Goal: Information Seeking & Learning: Check status

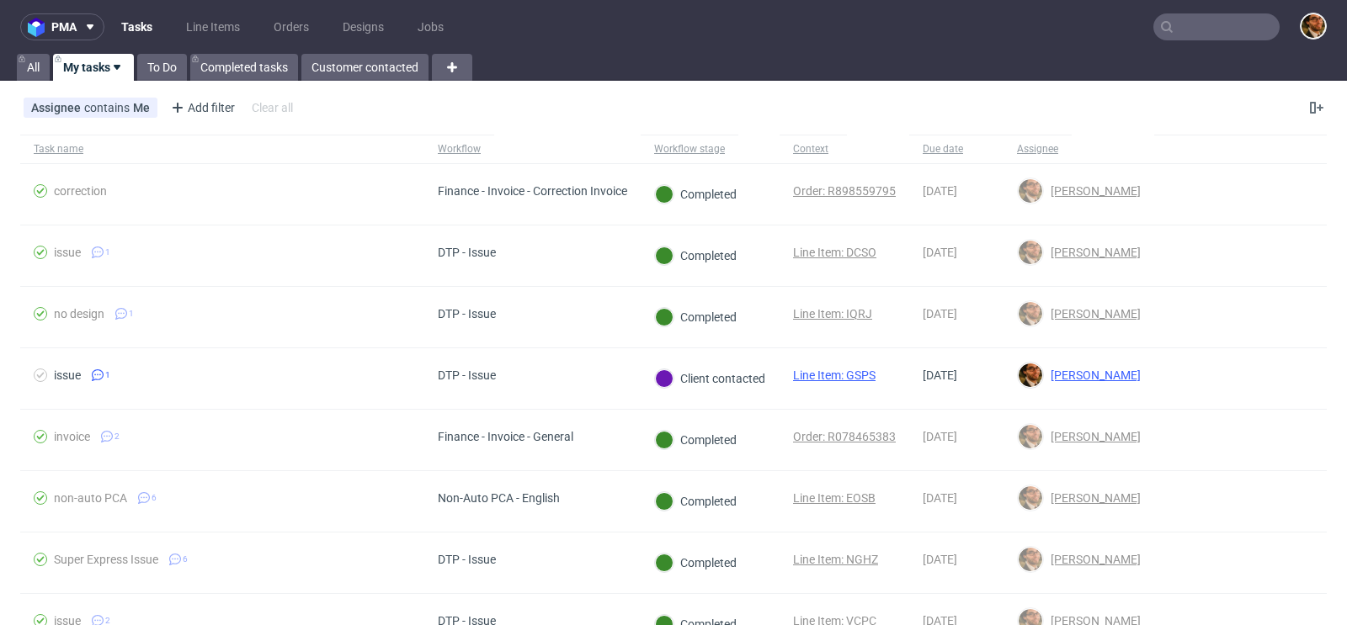
click at [1184, 29] on input "text" at bounding box center [1216, 26] width 126 height 27
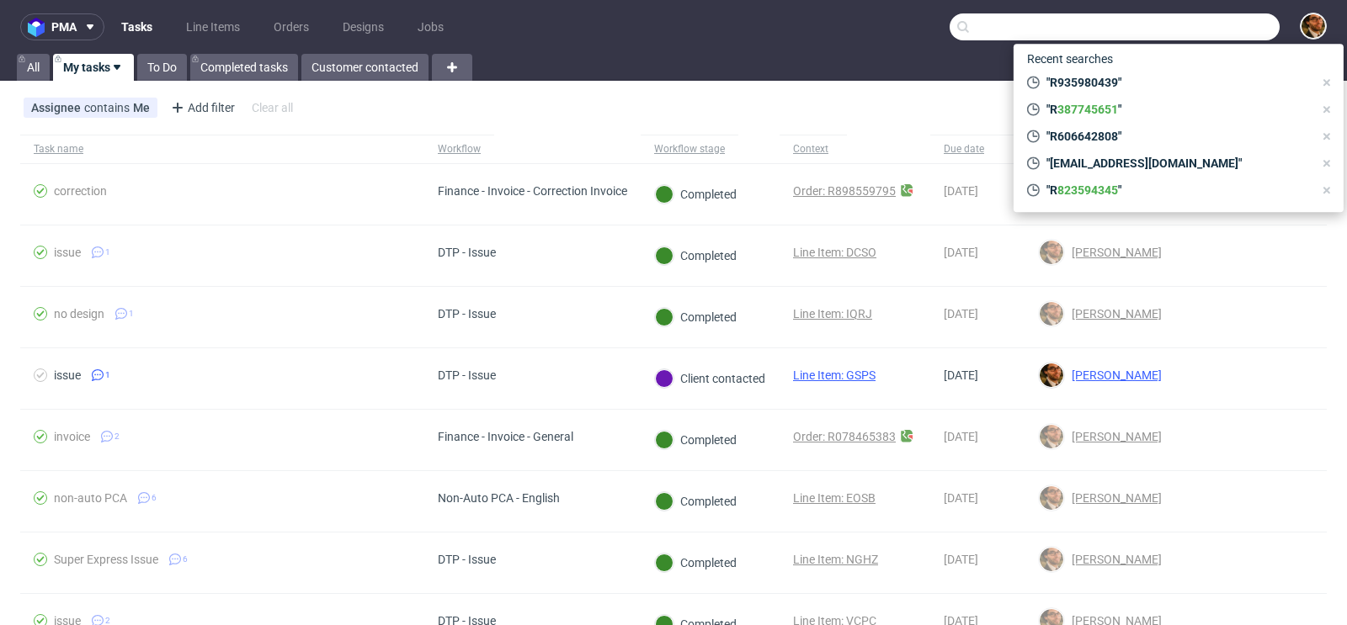
paste input "R425862664"
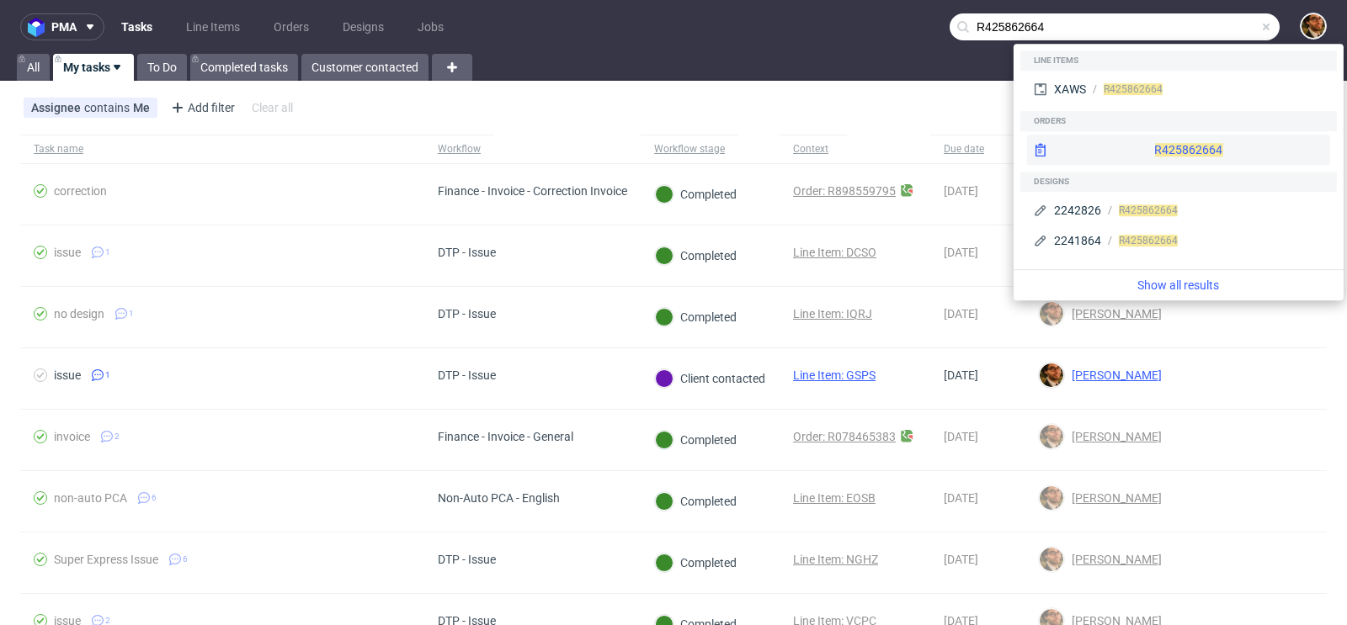
type input "R425862664"
click at [1145, 145] on div "R425862664" at bounding box center [1178, 150] width 303 height 30
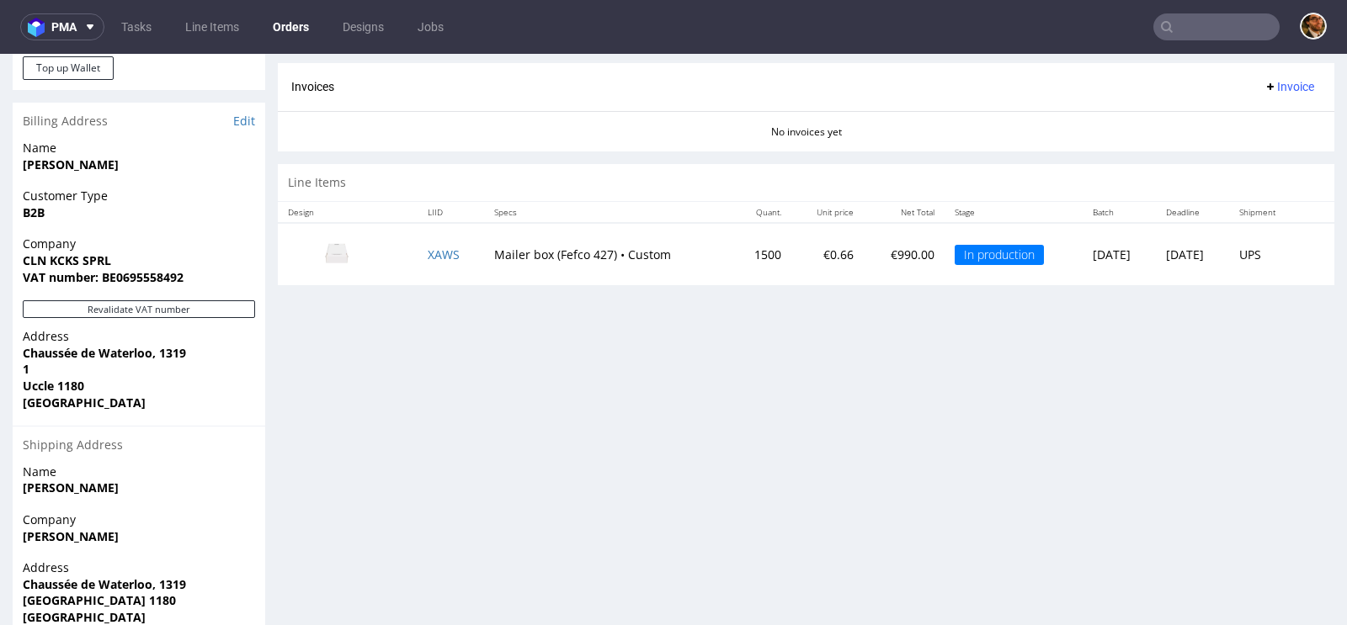
scroll to position [778, 0]
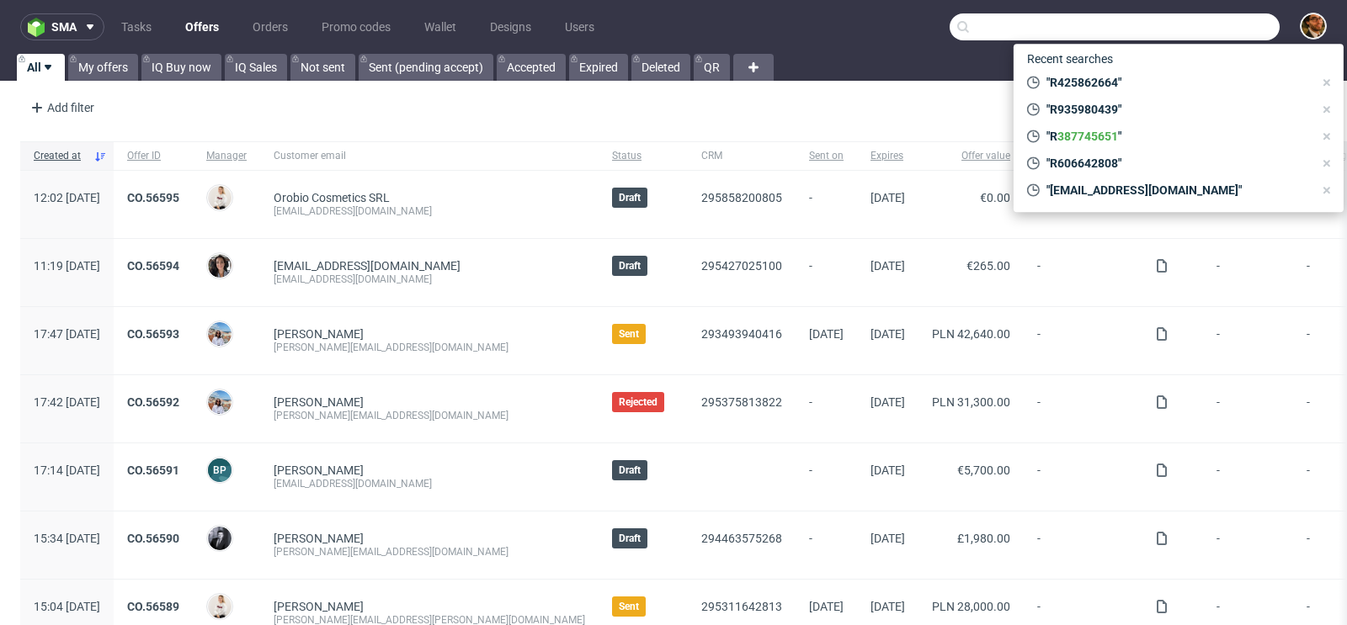
click at [1177, 27] on input "text" at bounding box center [1114, 26] width 330 height 27
paste input "zintany888@gmail.com"
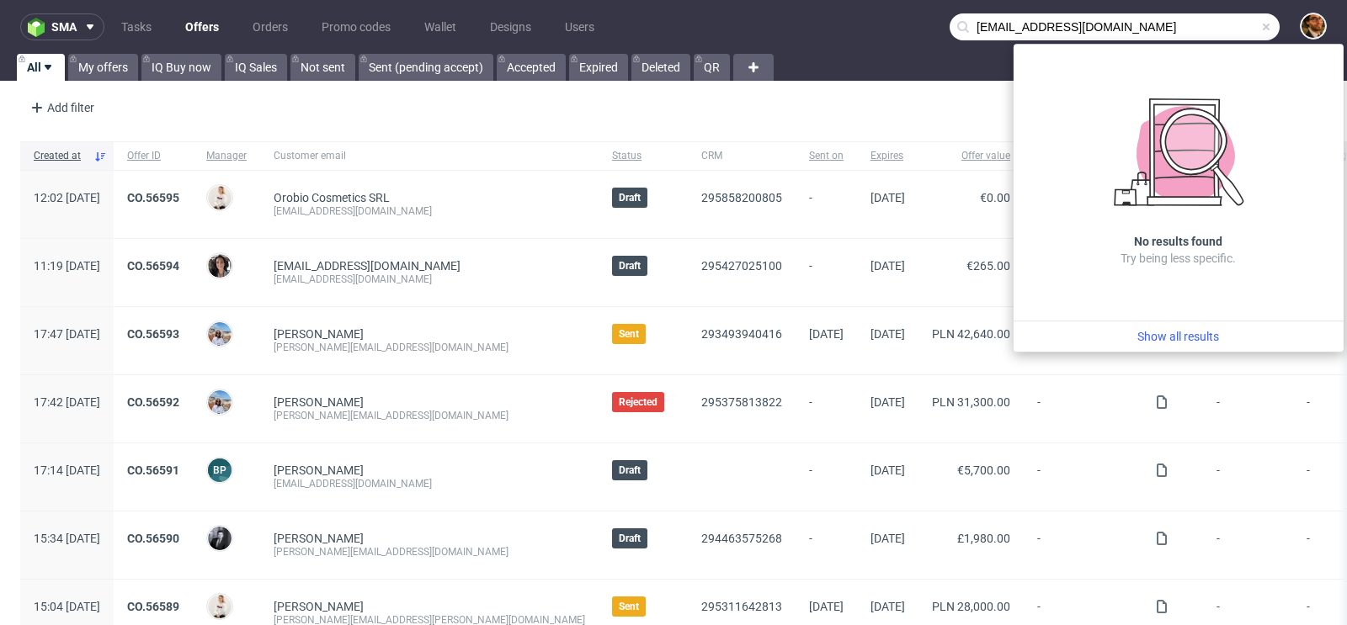
type input "zintany888@gmail.com"
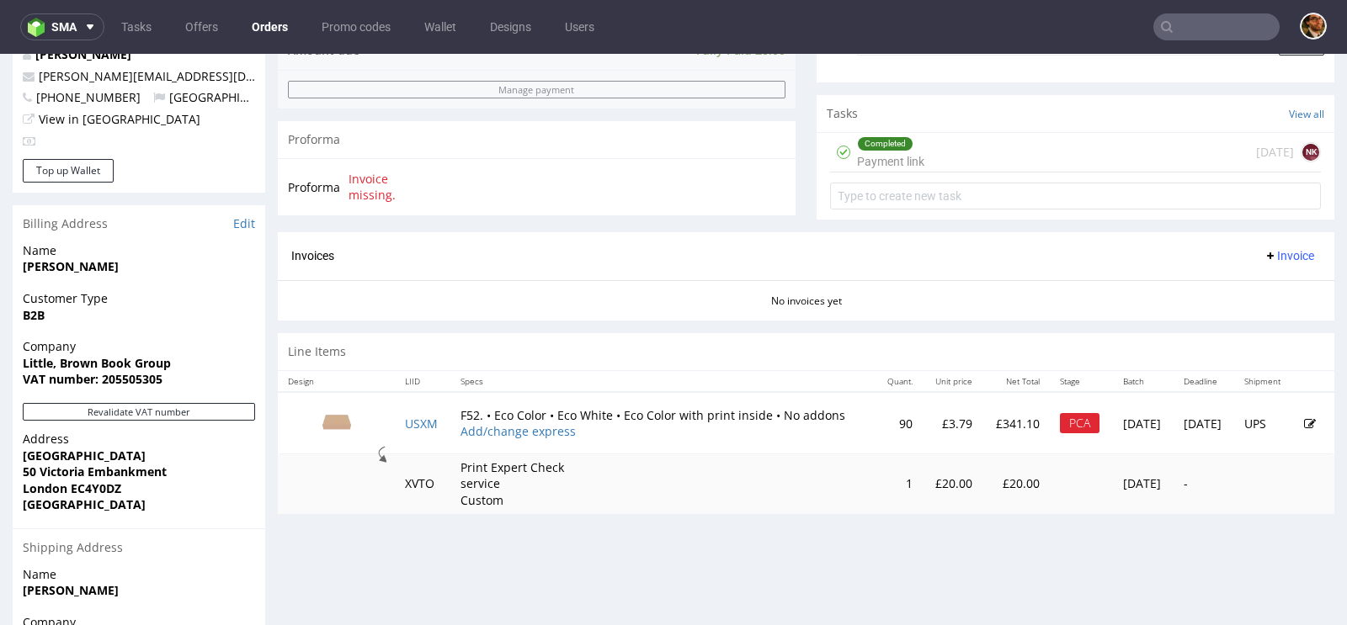
scroll to position [747, 0]
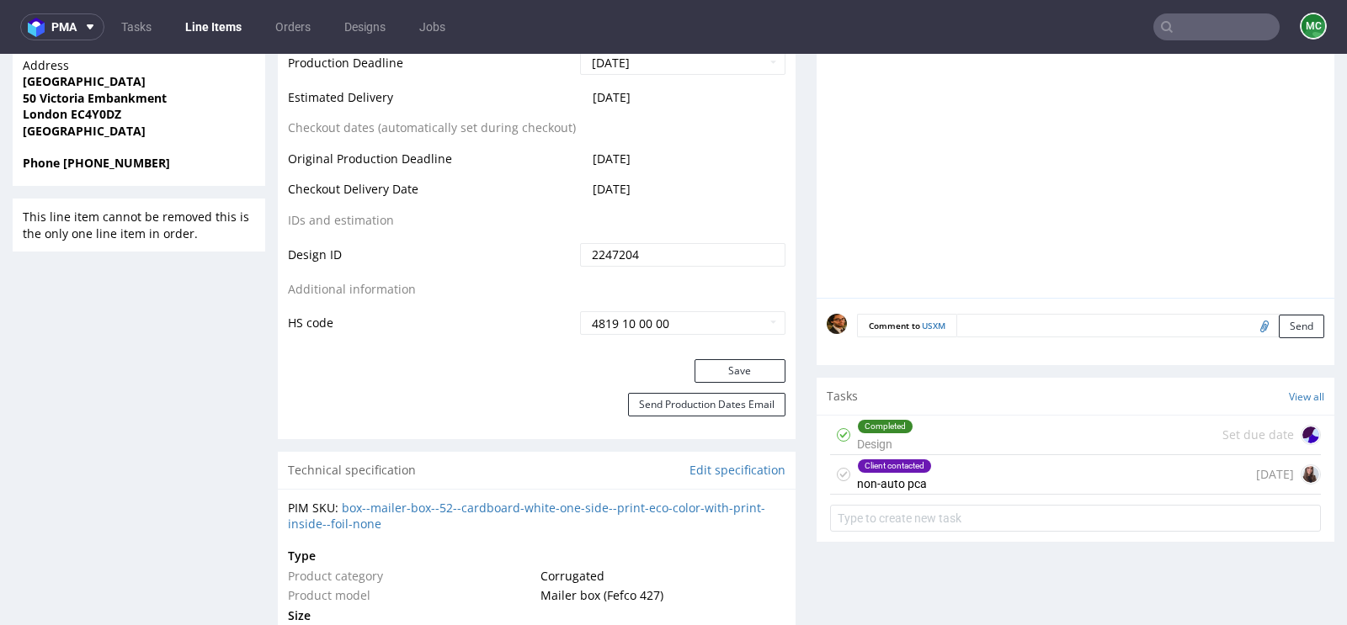
scroll to position [845, 0]
click at [1029, 470] on div "Client contacted non-auto pca [DATE]" at bounding box center [1075, 474] width 491 height 40
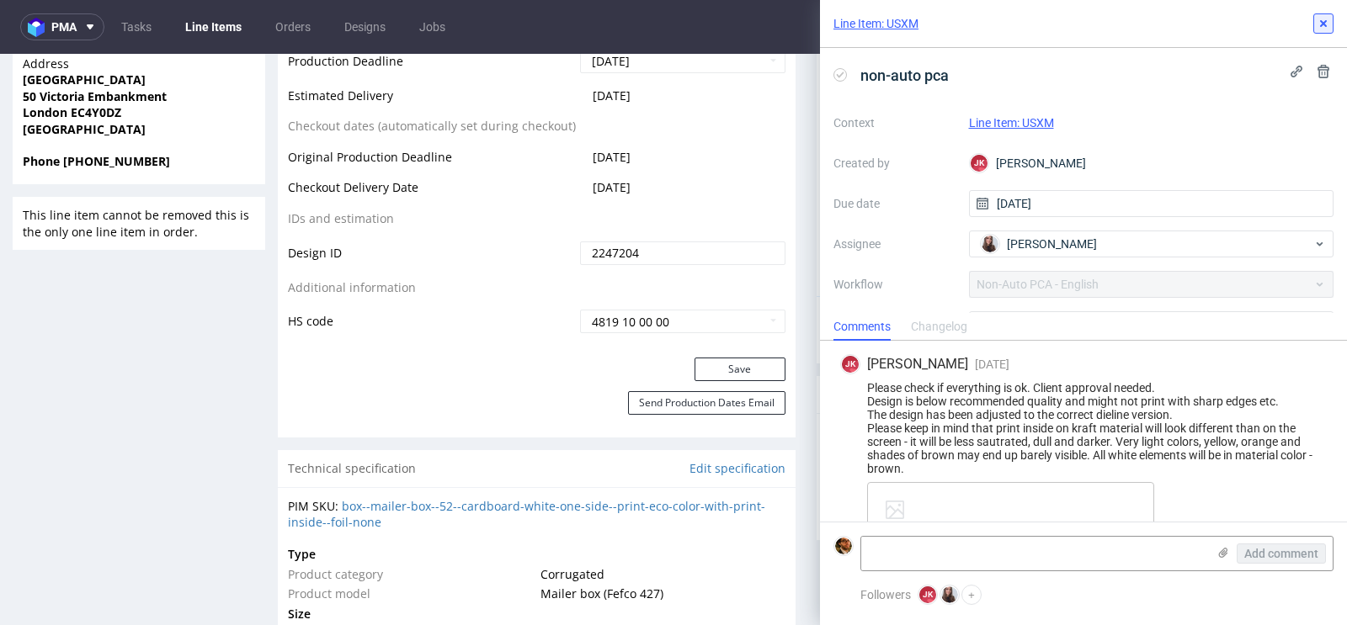
click at [1318, 21] on icon at bounding box center [1322, 23] width 13 height 13
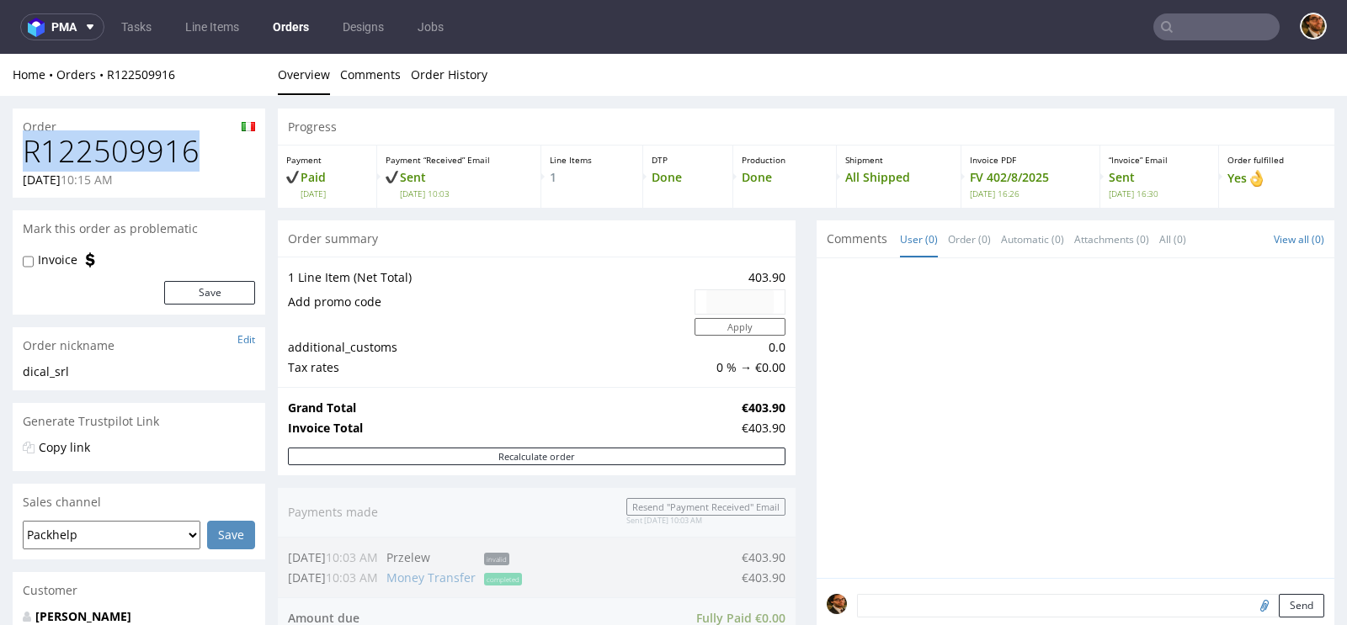
drag, startPoint x: 189, startPoint y: 150, endPoint x: 29, endPoint y: 142, distance: 160.9
click at [29, 142] on h1 "R122509916" at bounding box center [139, 152] width 232 height 34
copy h1 "R122509916"
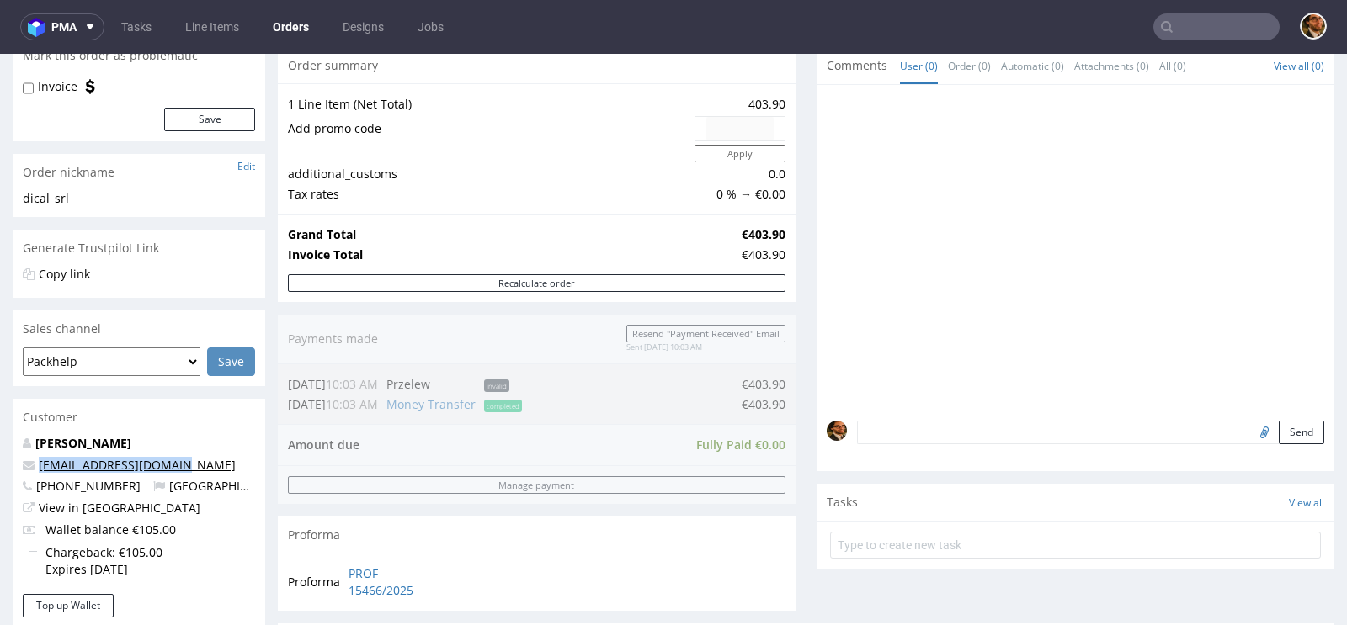
scroll to position [181, 0]
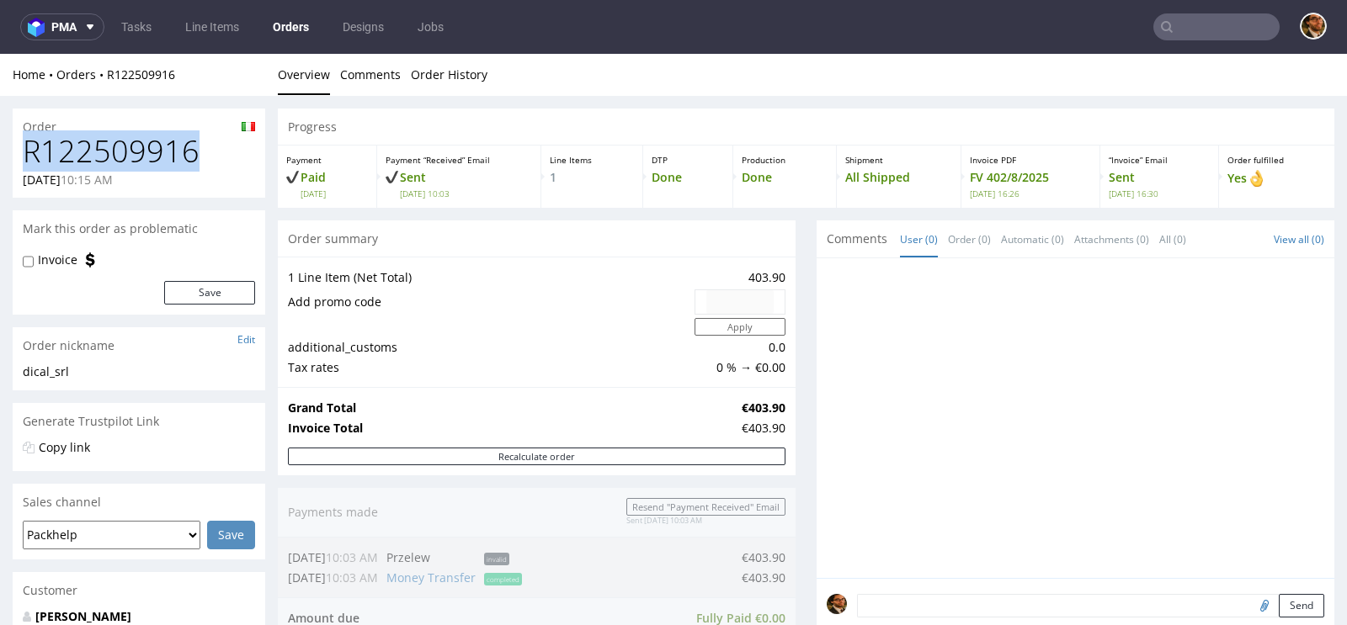
drag, startPoint x: 191, startPoint y: 146, endPoint x: 28, endPoint y: 142, distance: 163.3
click at [28, 142] on h1 "R122509916" at bounding box center [139, 152] width 232 height 34
copy h1 "R122509916"
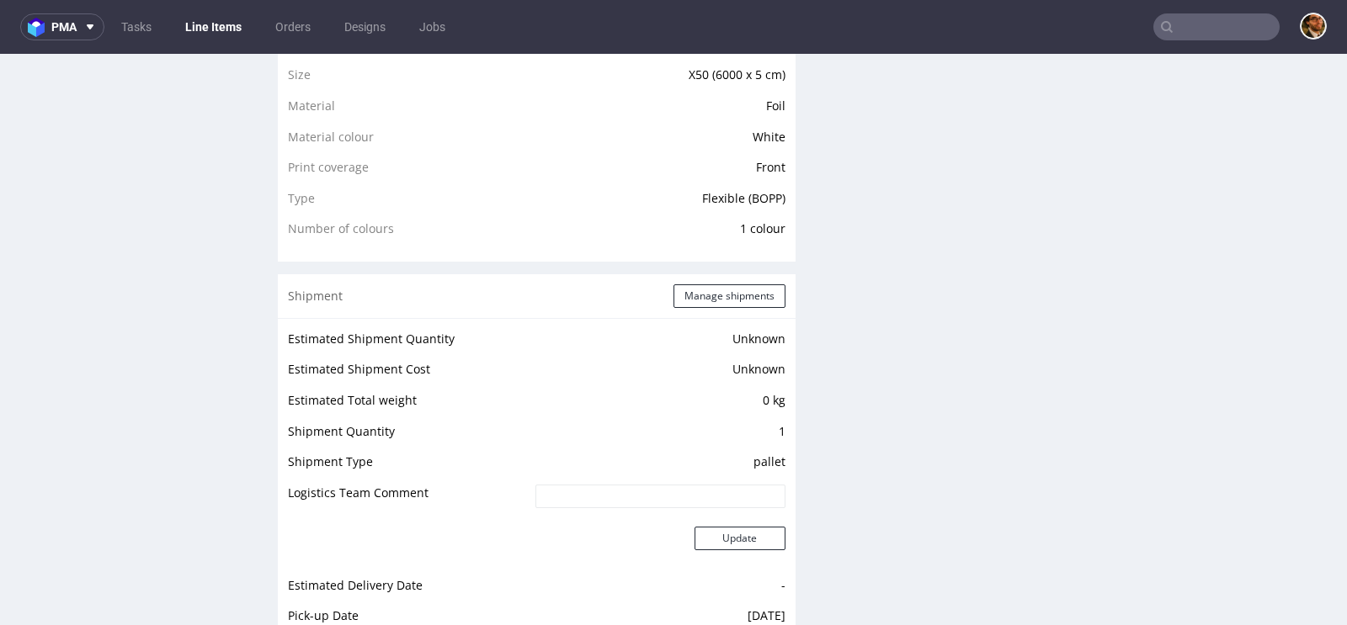
scroll to position [1437, 0]
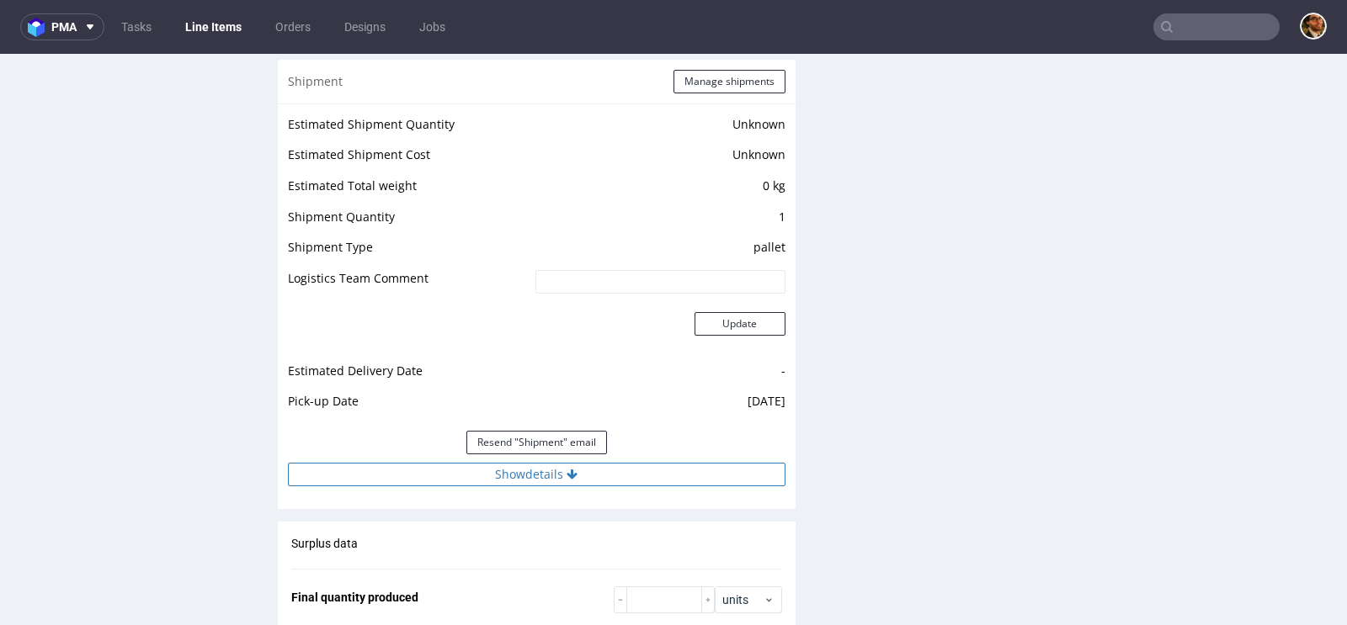
click at [557, 471] on button "Show details" at bounding box center [536, 475] width 497 height 24
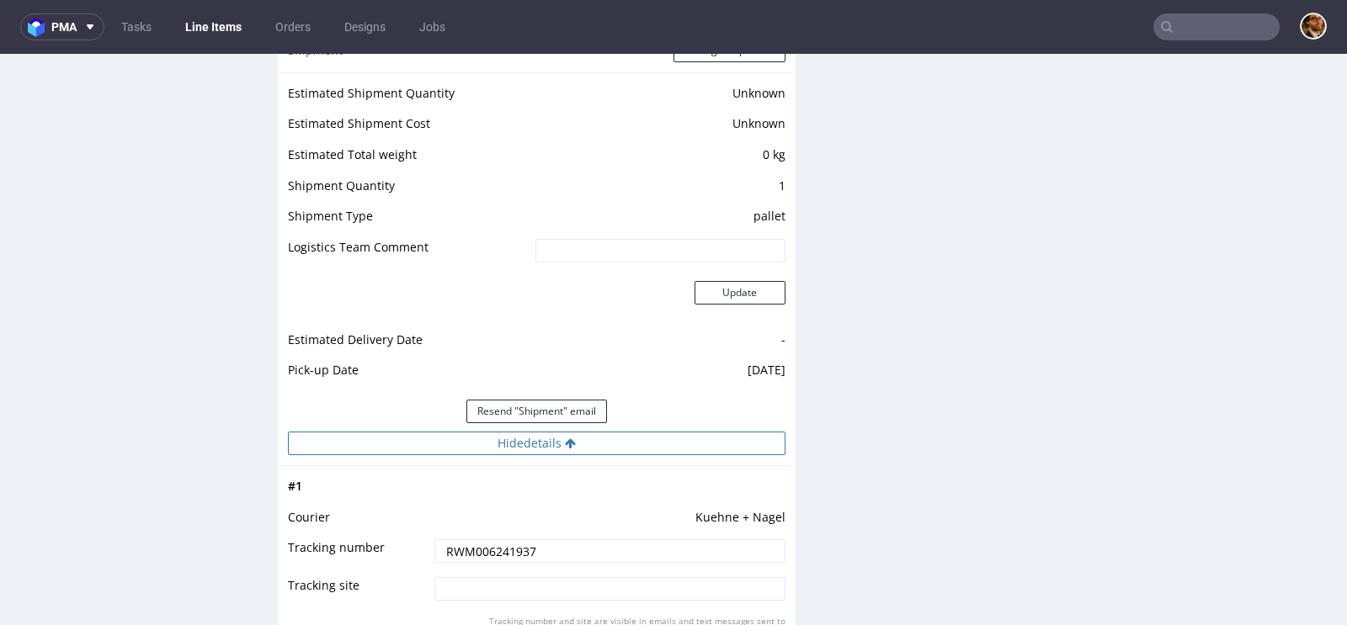
scroll to position [1481, 0]
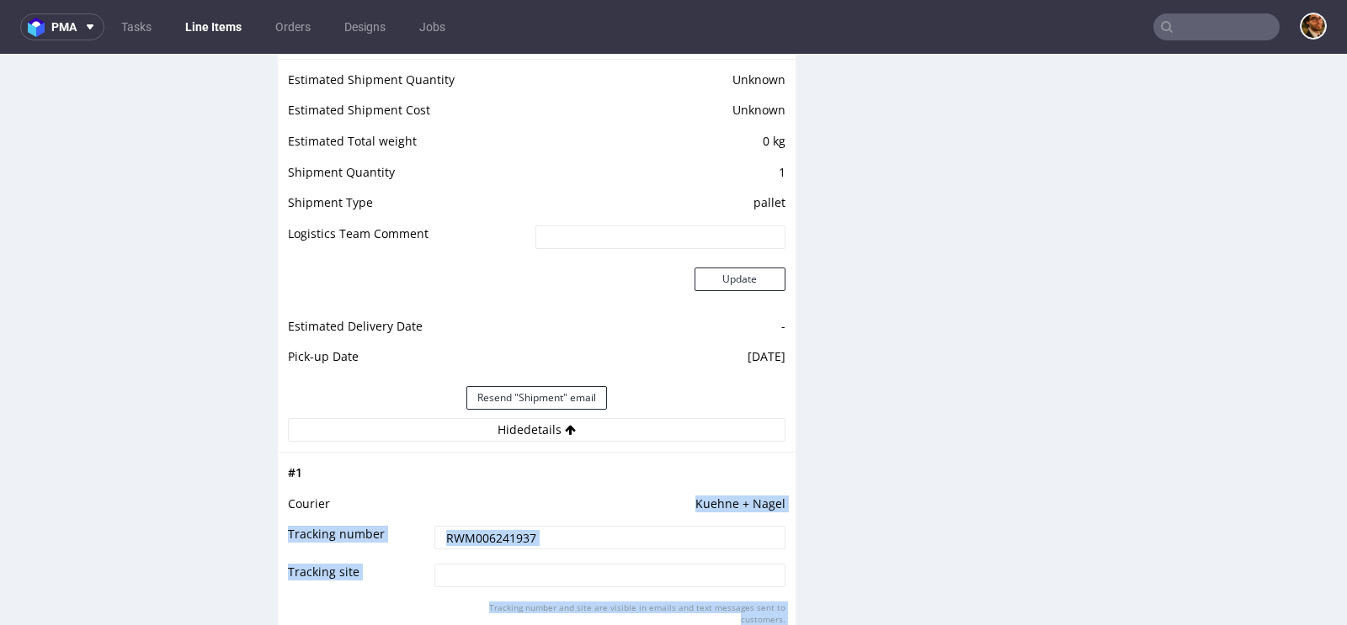
drag, startPoint x: 694, startPoint y: 498, endPoint x: 805, endPoint y: 504, distance: 111.3
click at [805, 504] on div "Progress Payment Paid Mon 21 Jul Design Locked DTP Complete Wed 23 Jul Batch Co…" at bounding box center [806, 65] width 1056 height 2876
click at [755, 499] on td "Kuehne + Nagel" at bounding box center [607, 509] width 355 height 31
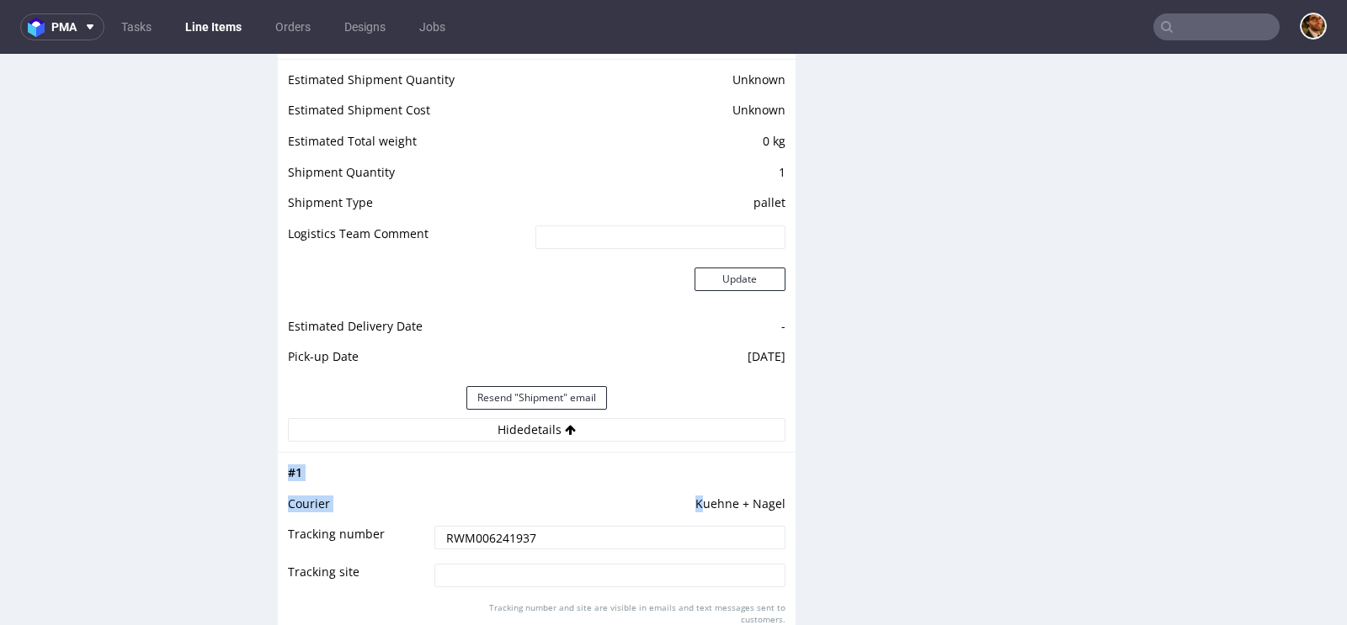
drag, startPoint x: 696, startPoint y: 498, endPoint x: 779, endPoint y: 498, distance: 83.3
click at [779, 498] on div "# 1 Courier Kuehne + Nagel Tracking number RWM006241937 Tracking site Tracking …" at bounding box center [537, 574] width 518 height 245
drag, startPoint x: 694, startPoint y: 499, endPoint x: 777, endPoint y: 497, distance: 83.3
click at [777, 497] on td "Kuehne + Nagel" at bounding box center [607, 509] width 355 height 31
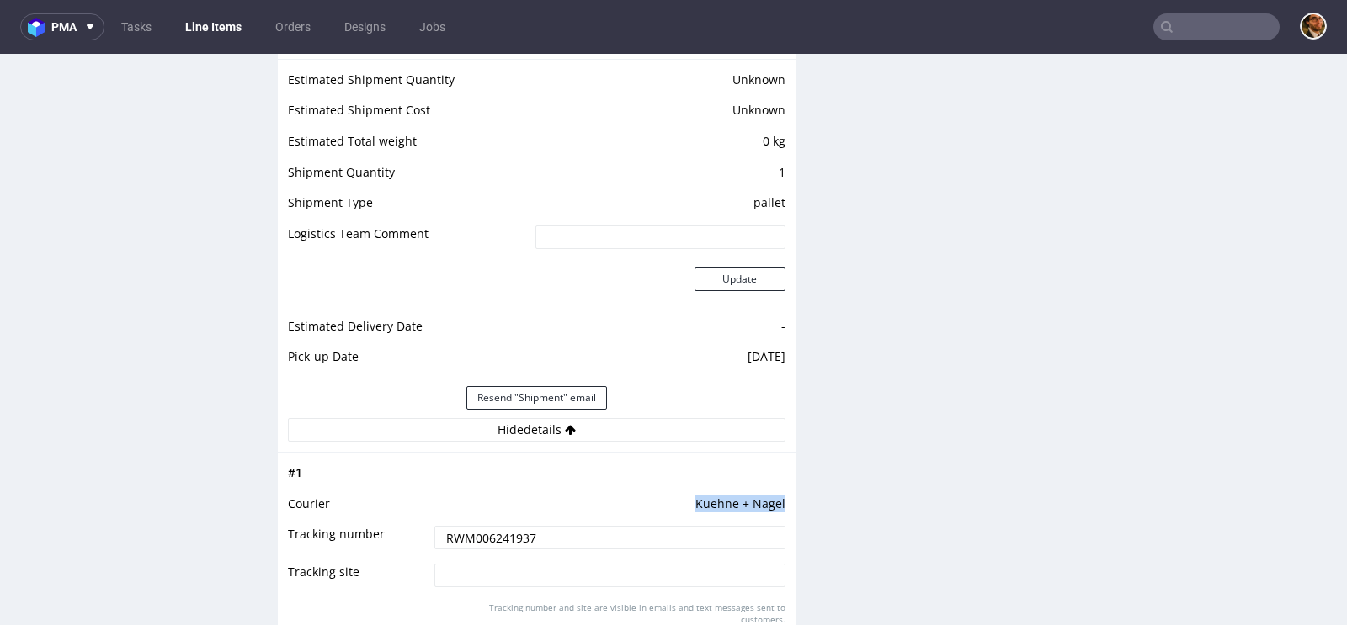
copy td "Kuehne + Nagel"
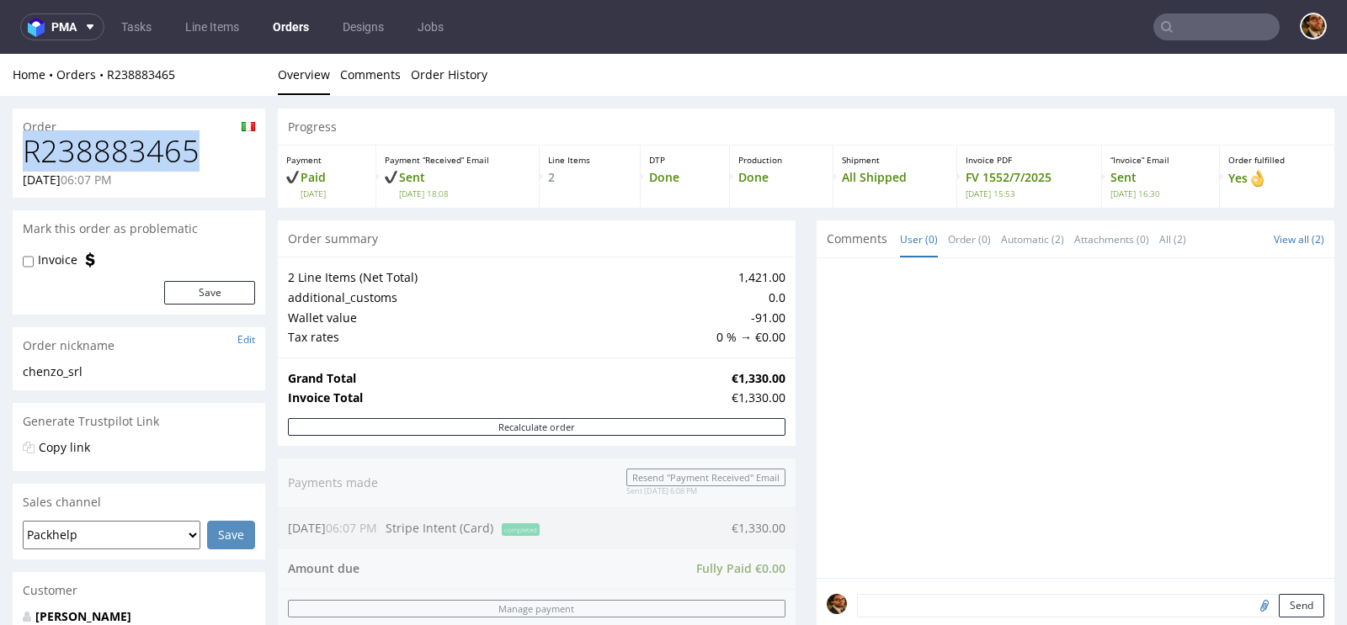
drag, startPoint x: 199, startPoint y: 144, endPoint x: 26, endPoint y: 144, distance: 172.5
click at [26, 144] on h1 "R238883465" at bounding box center [139, 152] width 232 height 34
copy h1 "R238883465"
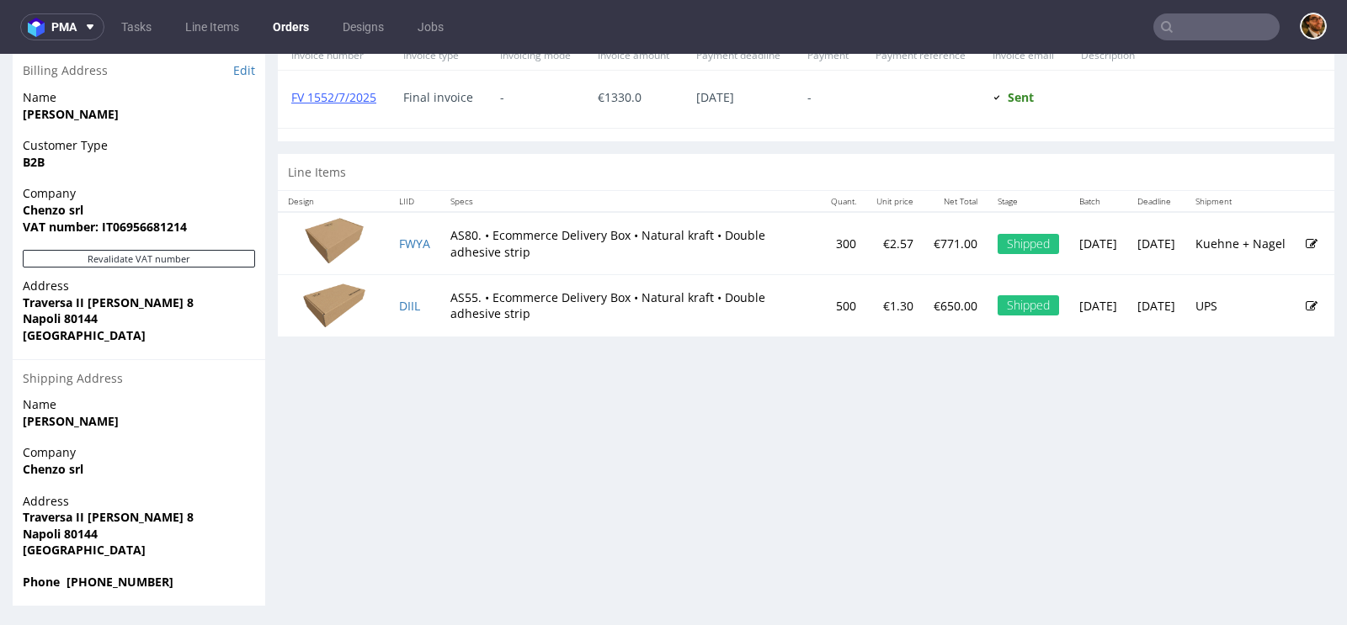
scroll to position [4, 0]
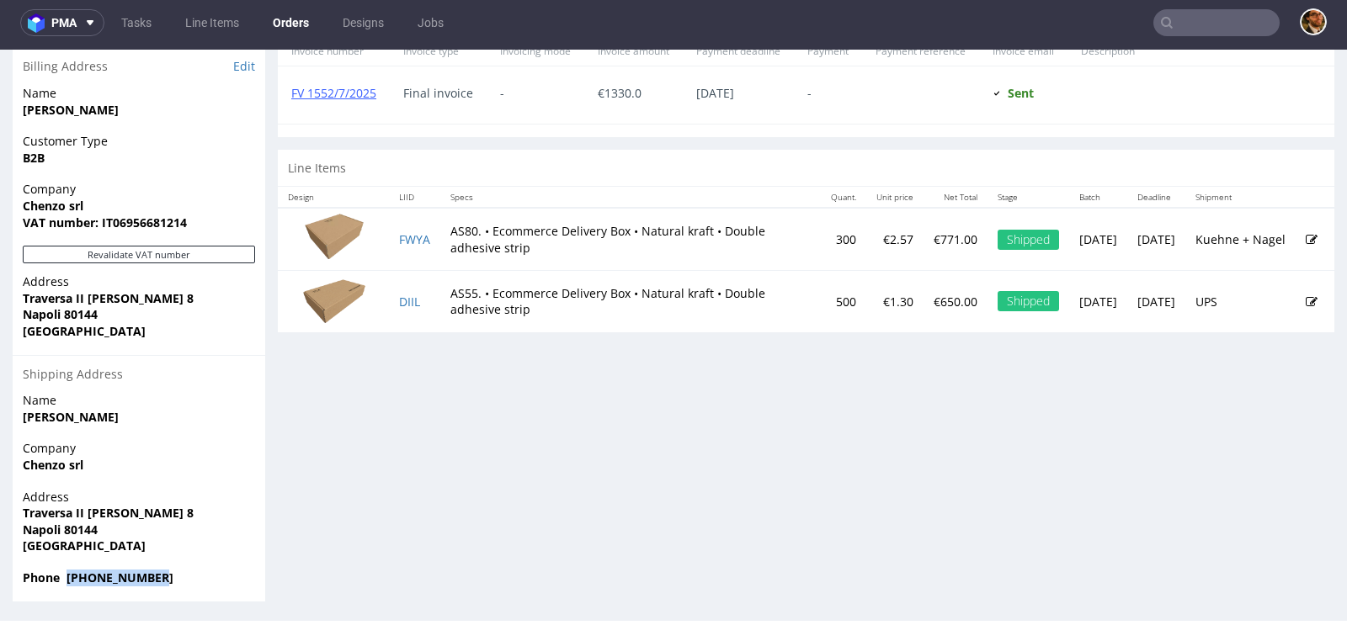
drag, startPoint x: 162, startPoint y: 577, endPoint x: 67, endPoint y: 574, distance: 95.1
click at [67, 574] on strong "Phone +393488104420" at bounding box center [98, 578] width 151 height 16
copy strong "+393488104420"
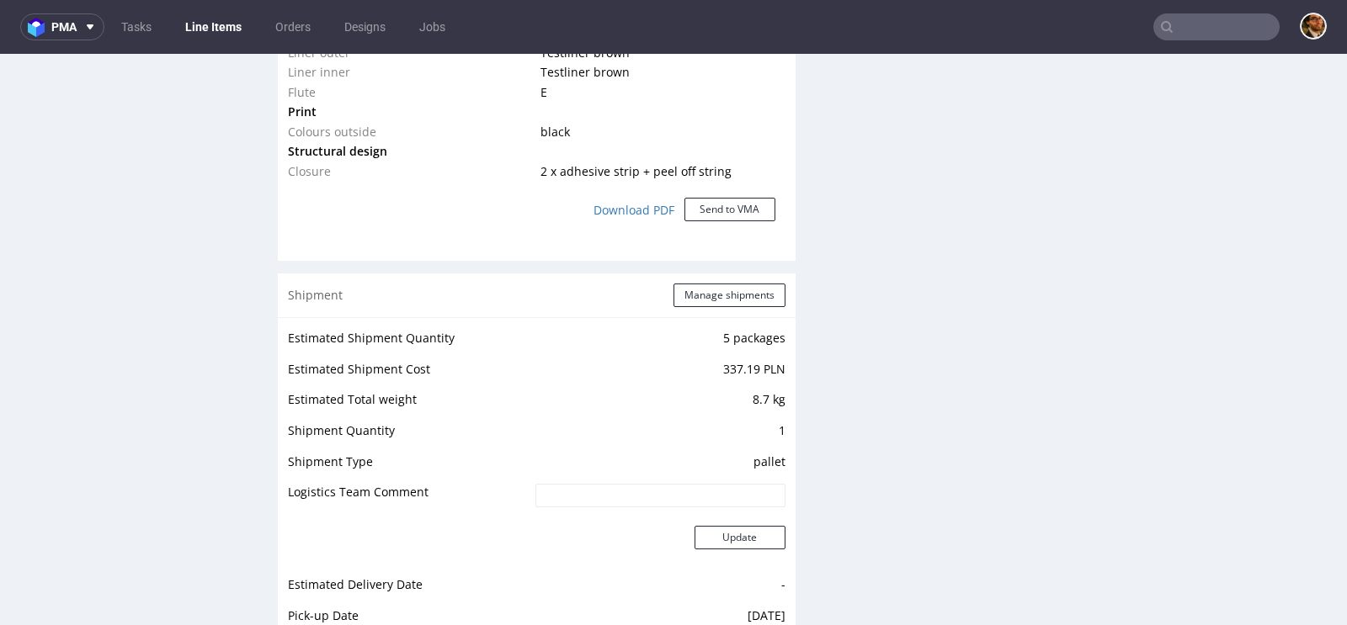
scroll to position [1603, 0]
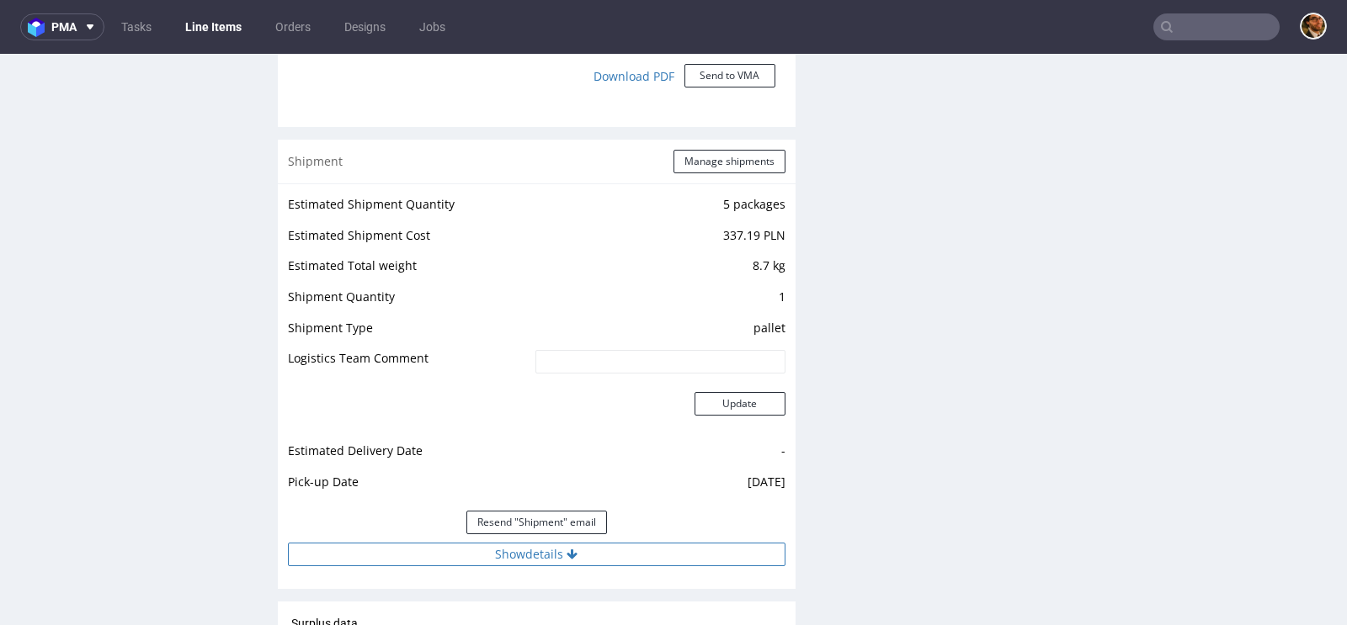
click at [557, 554] on button "Show details" at bounding box center [536, 555] width 497 height 24
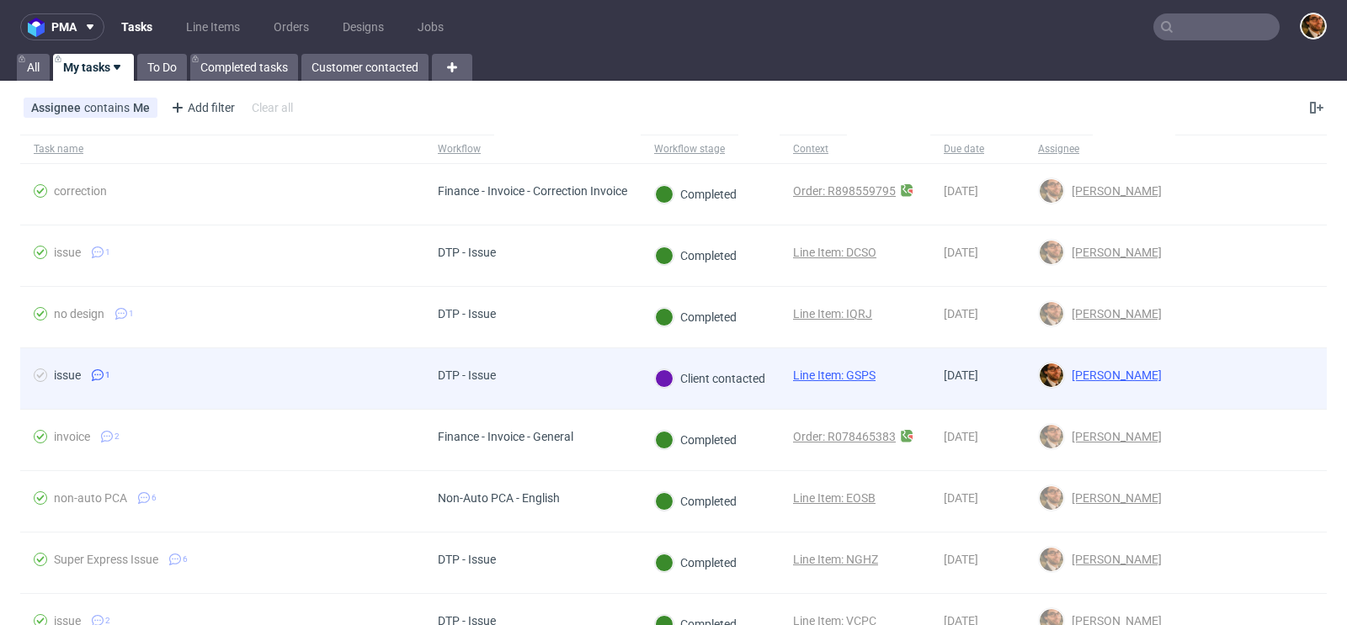
click at [1286, 366] on div at bounding box center [1250, 378] width 151 height 61
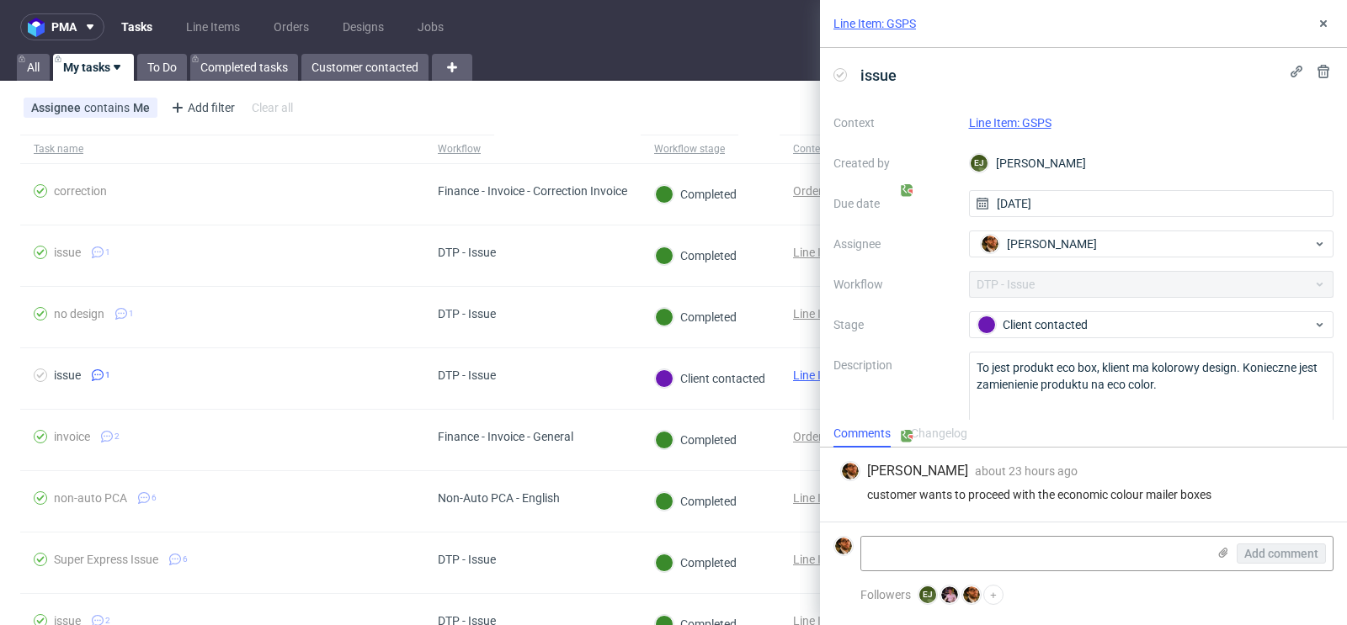
click at [1004, 125] on link "Line Item: GSPS" at bounding box center [1010, 122] width 82 height 13
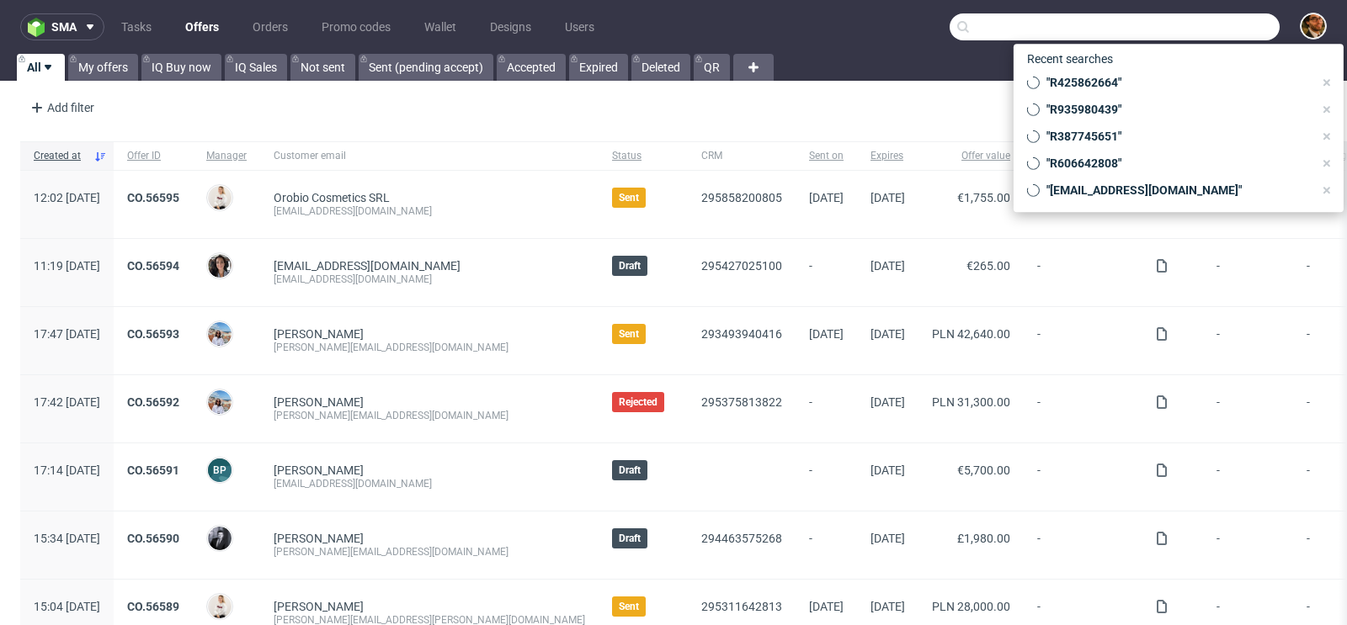
click at [1206, 23] on input "text" at bounding box center [1114, 26] width 330 height 27
paste input "R606642808"
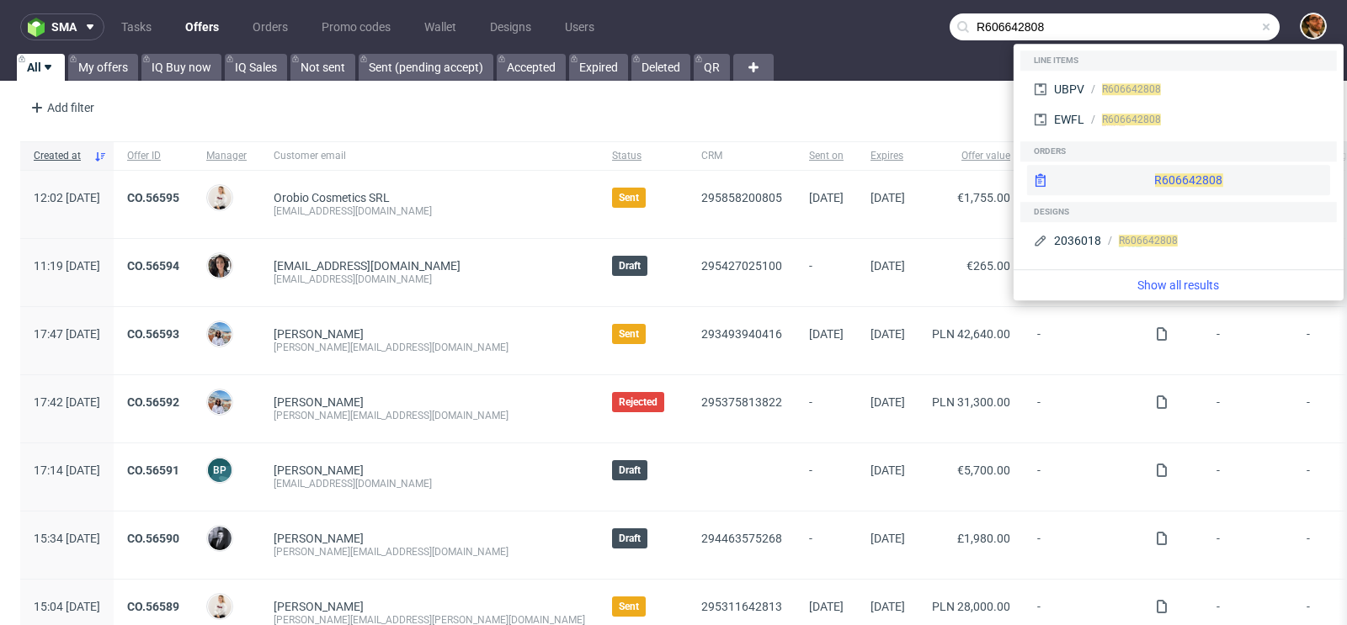
type input "R606642808"
click at [1178, 173] on div "R606642808" at bounding box center [1178, 180] width 303 height 30
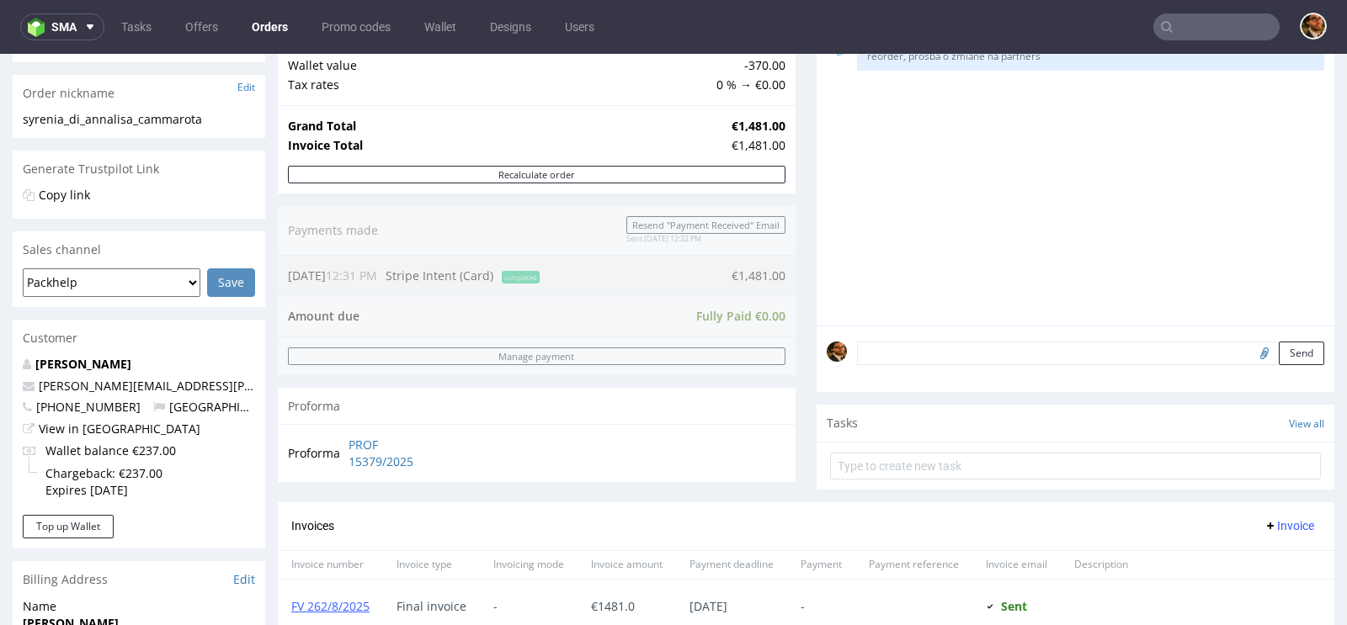
scroll to position [27, 0]
